Goal: Task Accomplishment & Management: Manage account settings

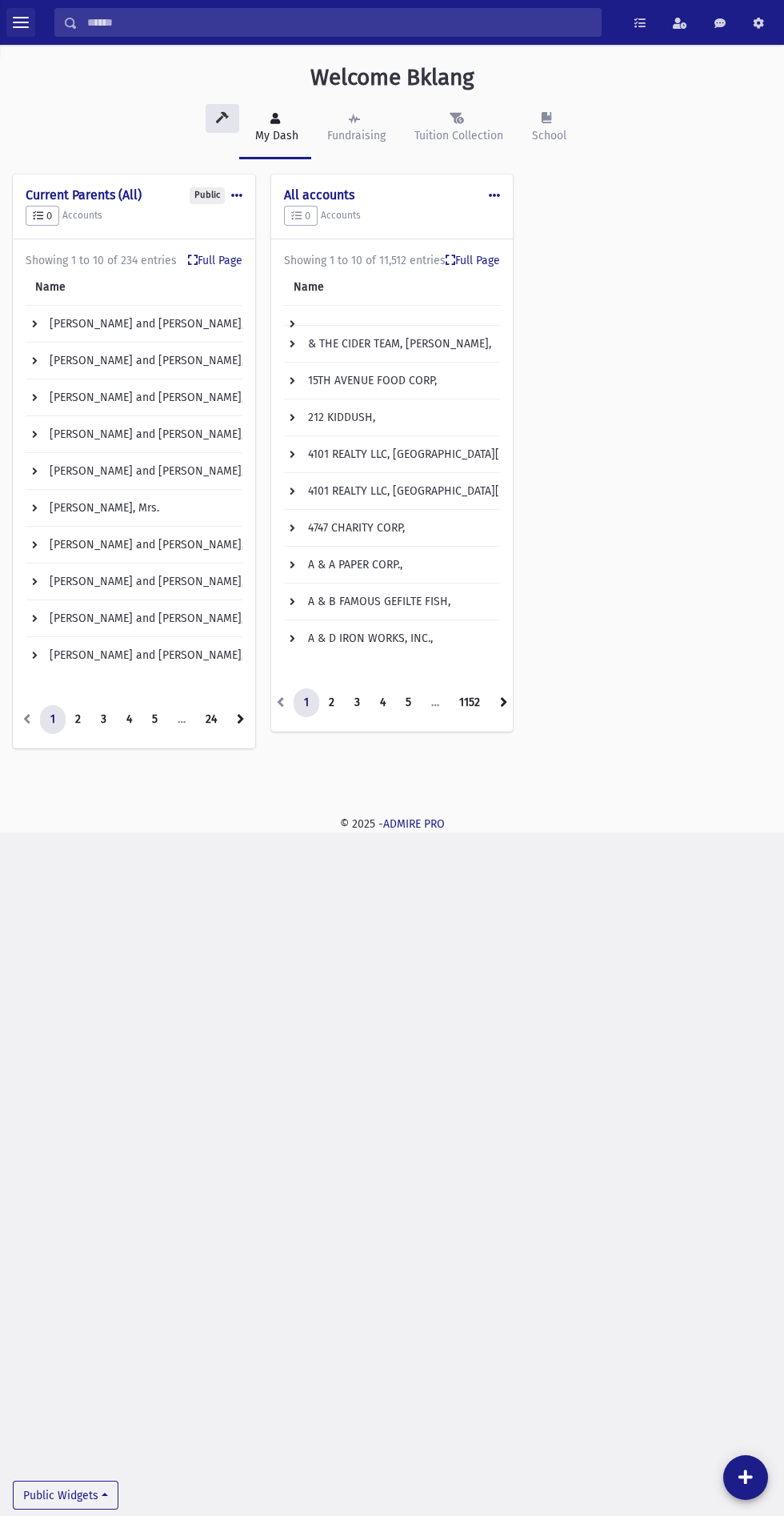
click at [21, 23] on span "toggle menu" at bounding box center [21, 23] width 16 height 2
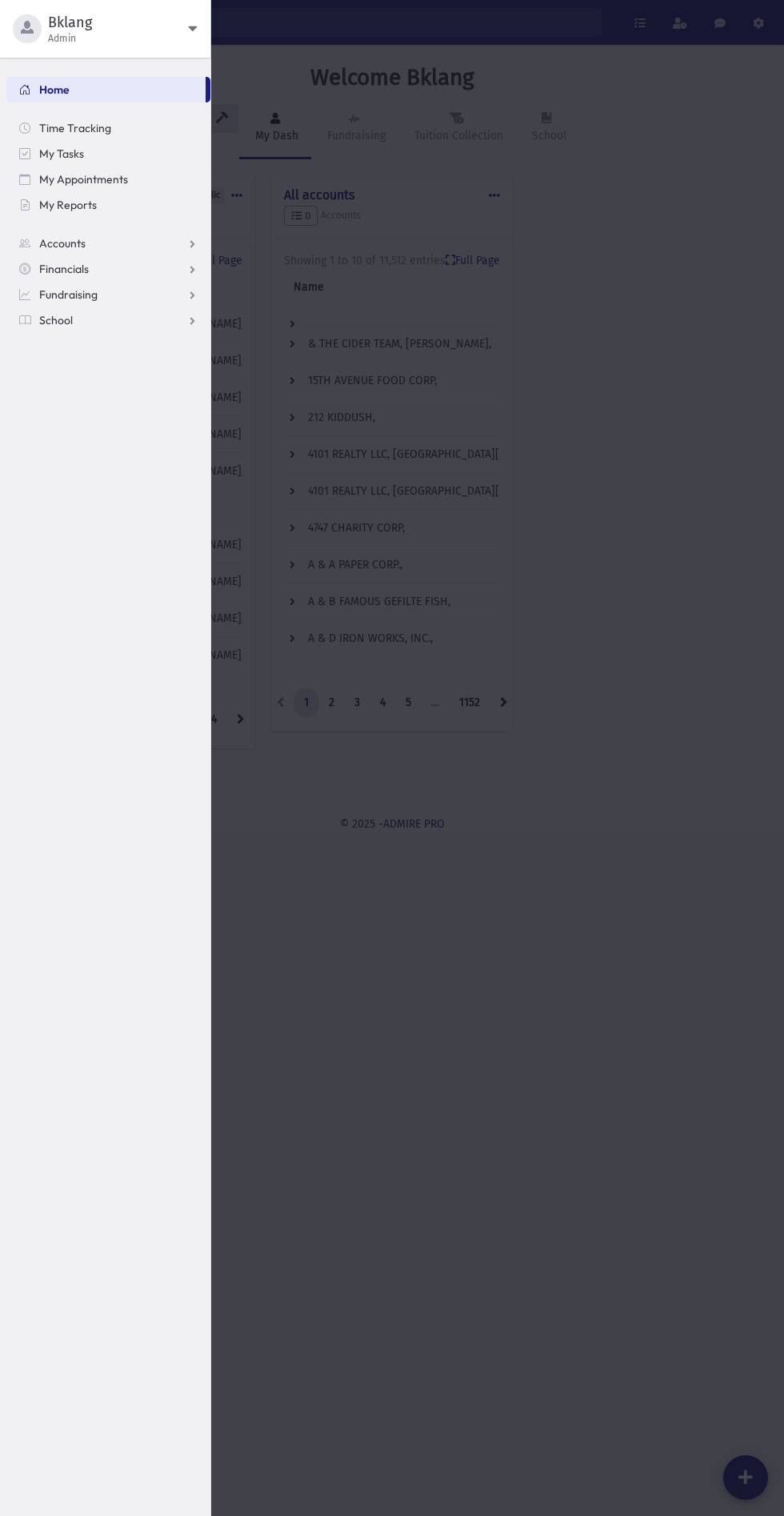
click at [179, 37] on span "Admin" at bounding box center [118, 38] width 140 height 13
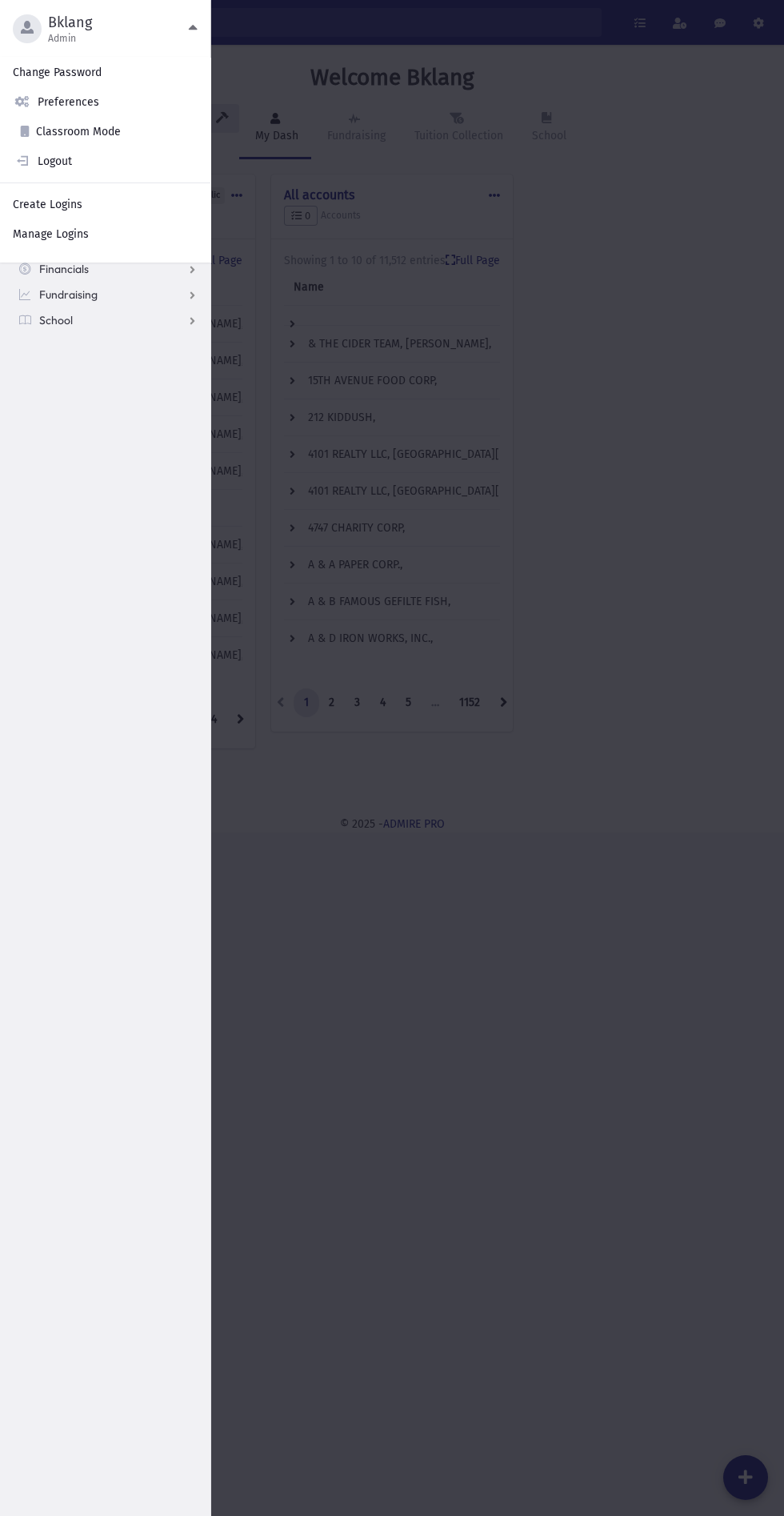
click at [85, 240] on link "Manage Logins" at bounding box center [105, 234] width 210 height 29
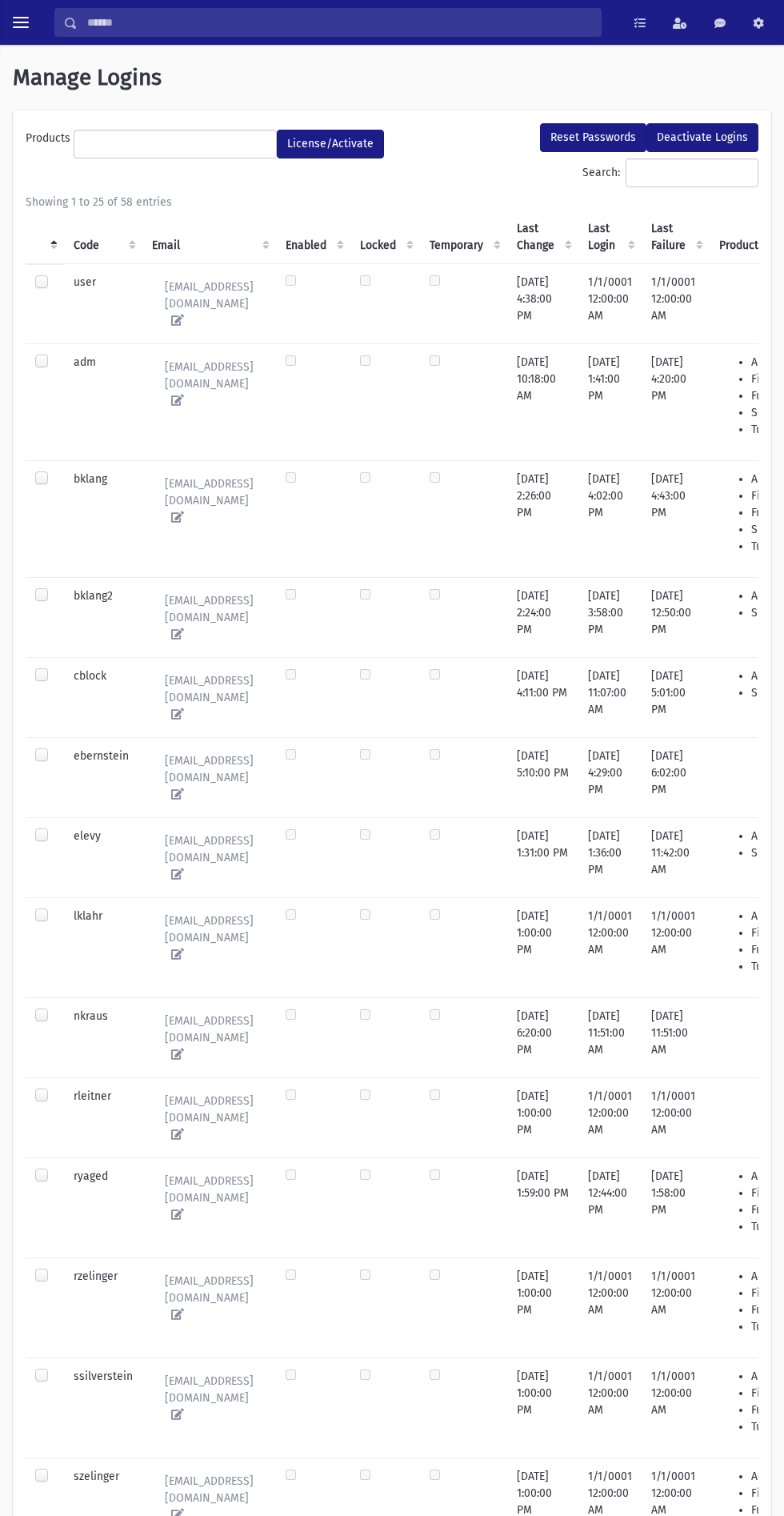
select select
click at [625, 172] on input "Search:" at bounding box center [691, 173] width 133 height 29
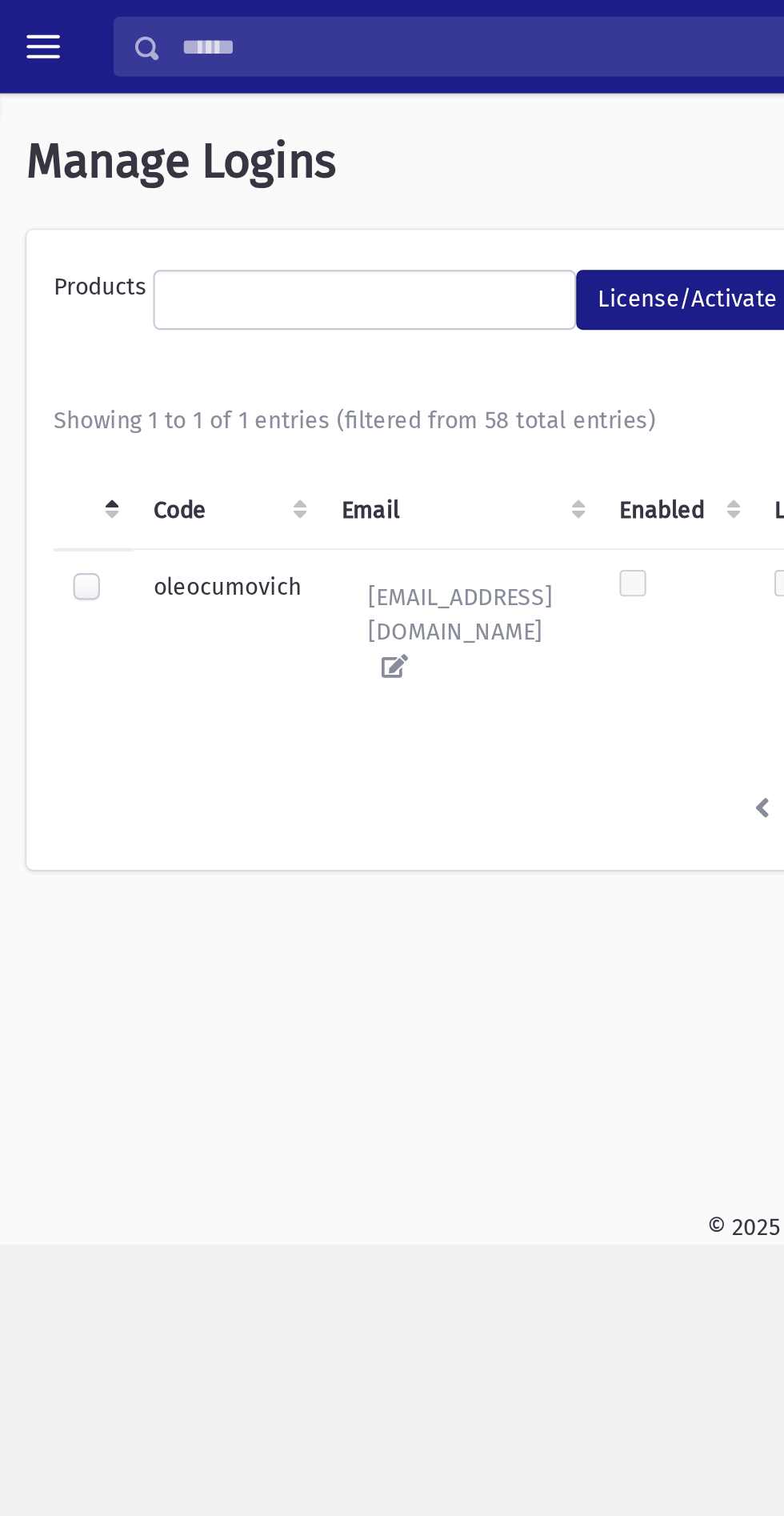
type input "****"
click at [55, 275] on label at bounding box center [55, 275] width 0 height 0
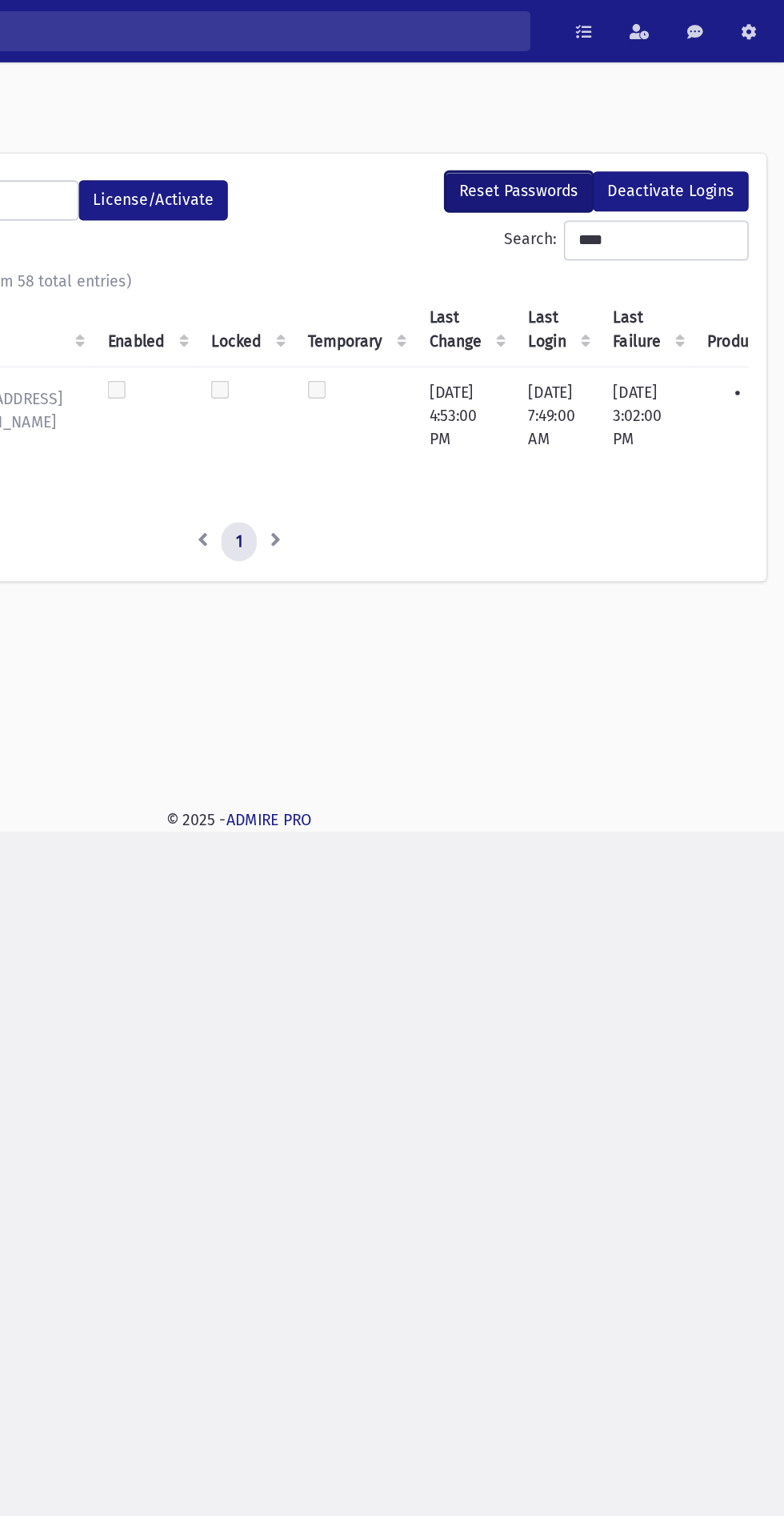
click at [608, 135] on button "Reset Passwords" at bounding box center [593, 137] width 107 height 29
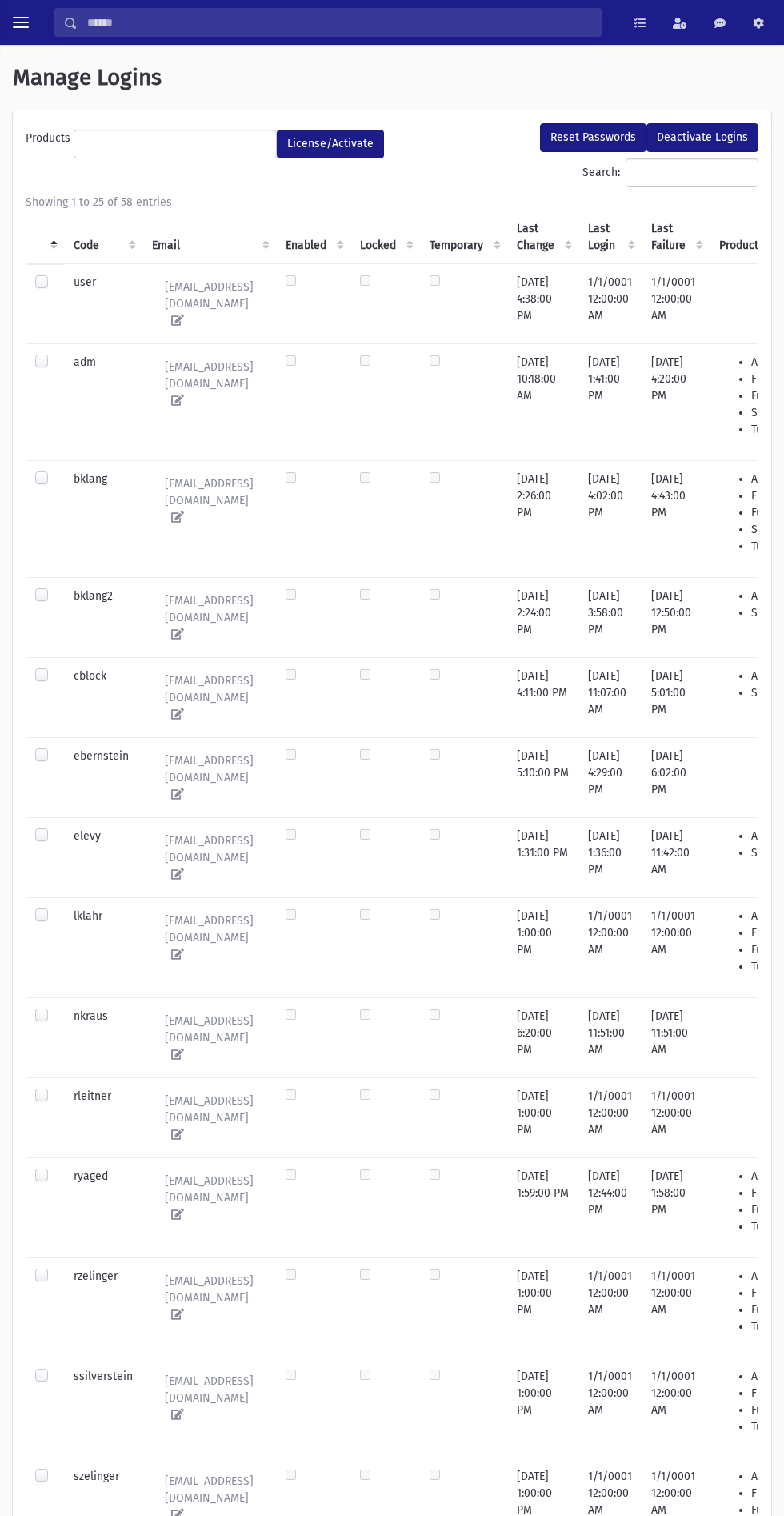
select select
